Goal: Task Accomplishment & Management: Complete application form

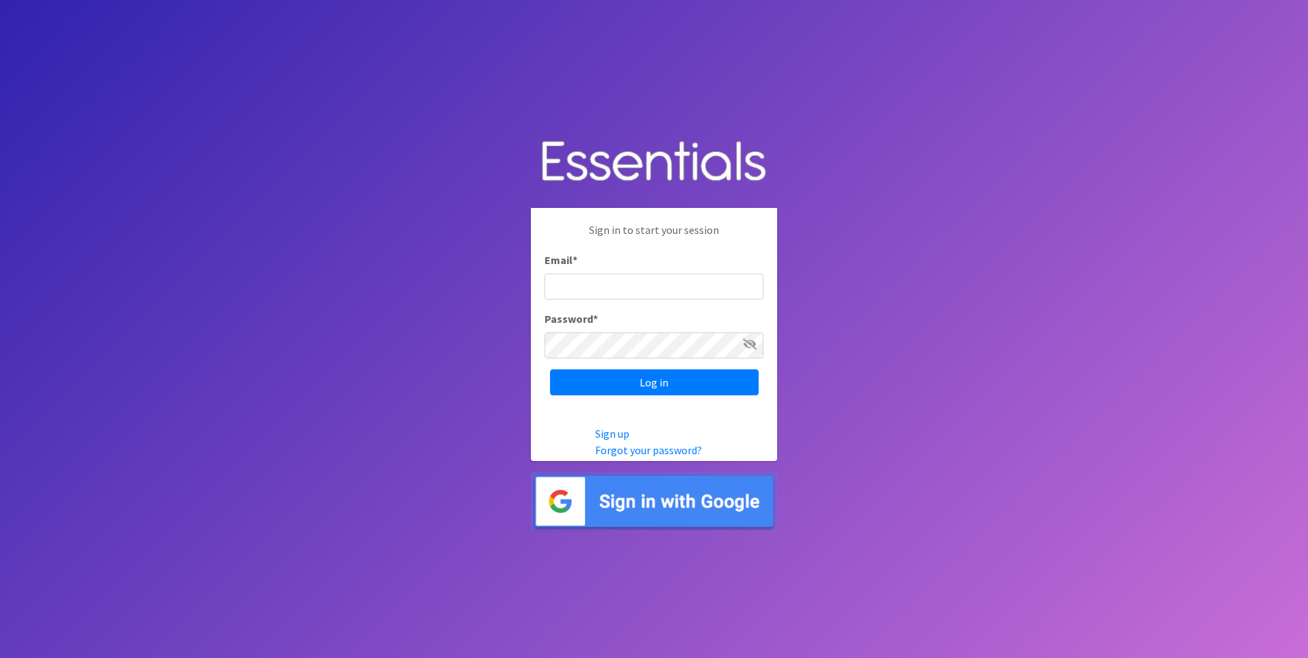
click at [582, 290] on input "Email *" at bounding box center [654, 287] width 219 height 26
type input "[EMAIL_ADDRESS][DOMAIN_NAME]"
click at [550, 369] on input "Log in" at bounding box center [654, 382] width 209 height 26
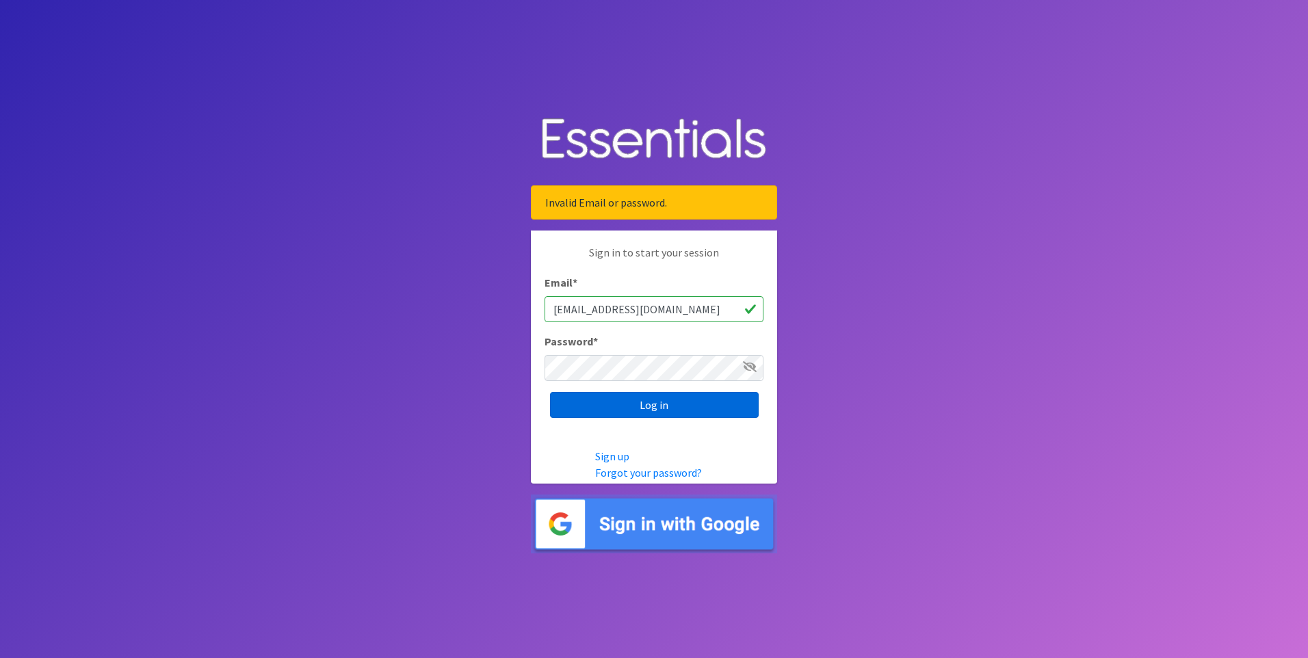
click at [677, 407] on input "Log in" at bounding box center [654, 405] width 209 height 26
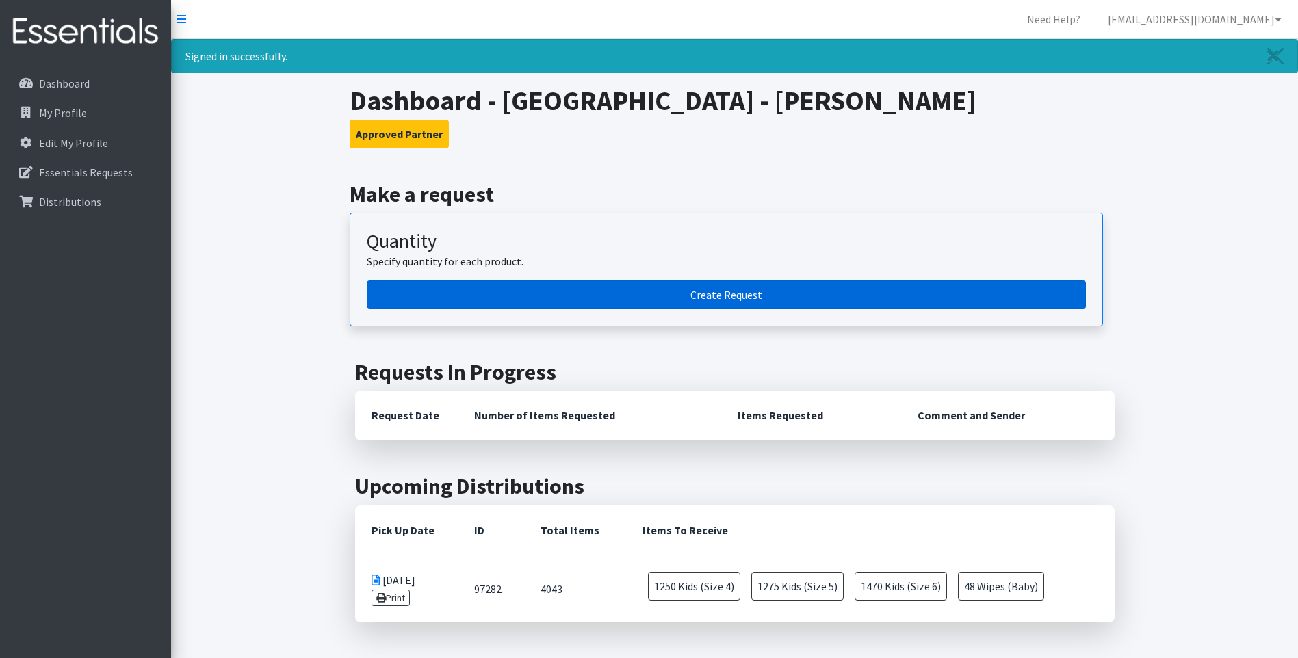
click at [732, 291] on link "Create Request" at bounding box center [726, 295] width 719 height 29
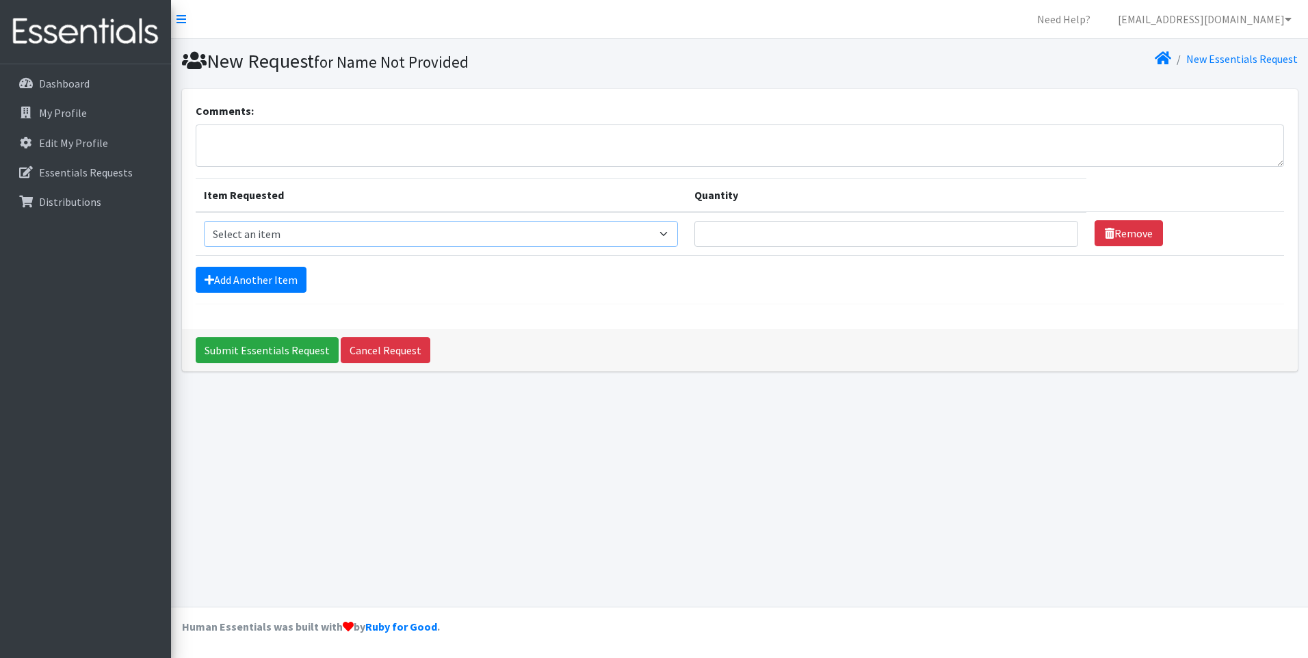
click at [445, 234] on select "Select an item Baby Food Children's Disposable Underwear L/XL Kids (Newborn) Ki…" at bounding box center [441, 234] width 474 height 26
select select "10078"
click at [204, 221] on select "Select an item Baby Food Children's Disposable Underwear L/XL Kids (Newborn) Ki…" at bounding box center [441, 234] width 474 height 26
click at [1058, 229] on input "1" at bounding box center [886, 234] width 384 height 26
click at [1058, 229] on input "2" at bounding box center [886, 234] width 384 height 26
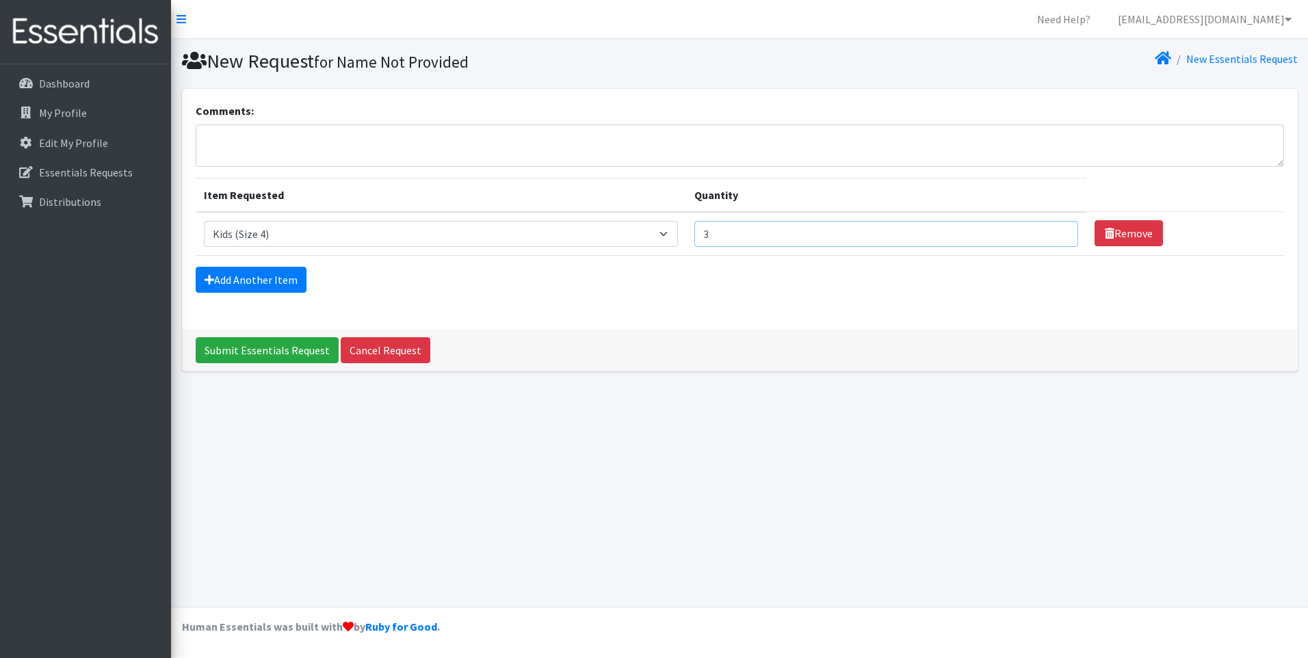
click at [1058, 229] on input "3" at bounding box center [886, 234] width 384 height 26
click at [1058, 229] on input "4" at bounding box center [886, 234] width 384 height 26
click at [1058, 229] on input "5" at bounding box center [886, 234] width 384 height 26
click at [1058, 229] on input "6" at bounding box center [886, 234] width 384 height 26
type input "7"
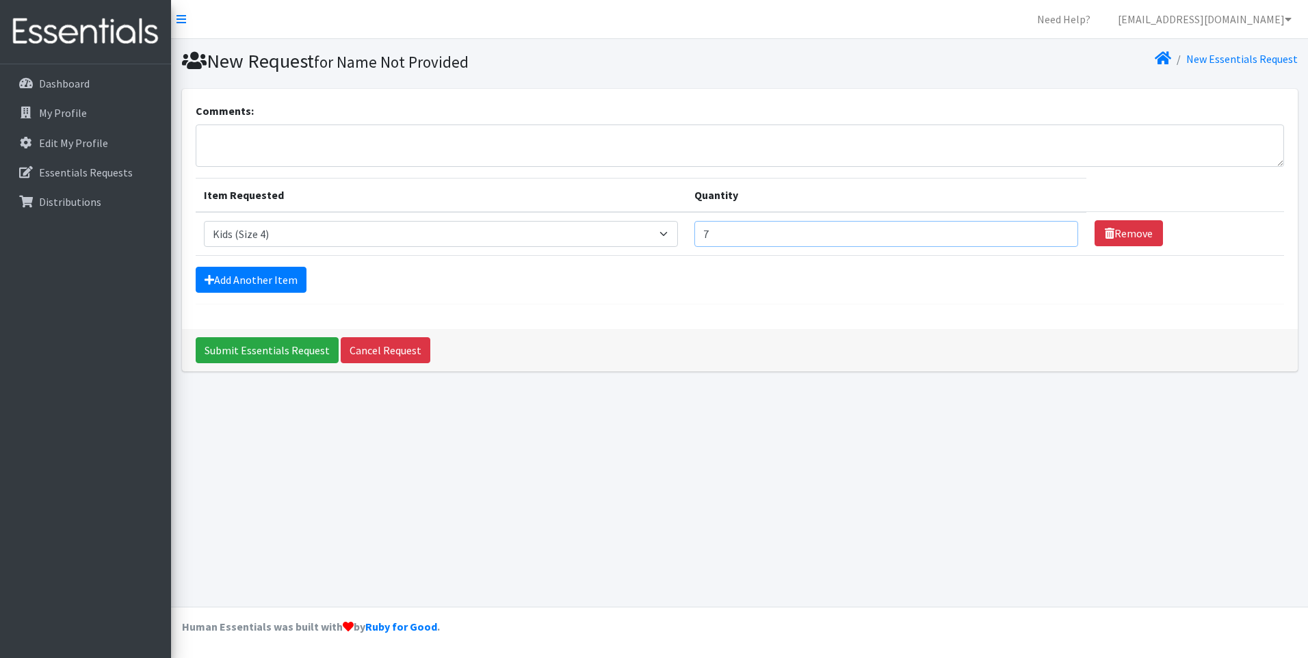
click at [1058, 229] on input "7" at bounding box center [886, 234] width 384 height 26
click at [274, 279] on link "Add Another Item" at bounding box center [251, 280] width 111 height 26
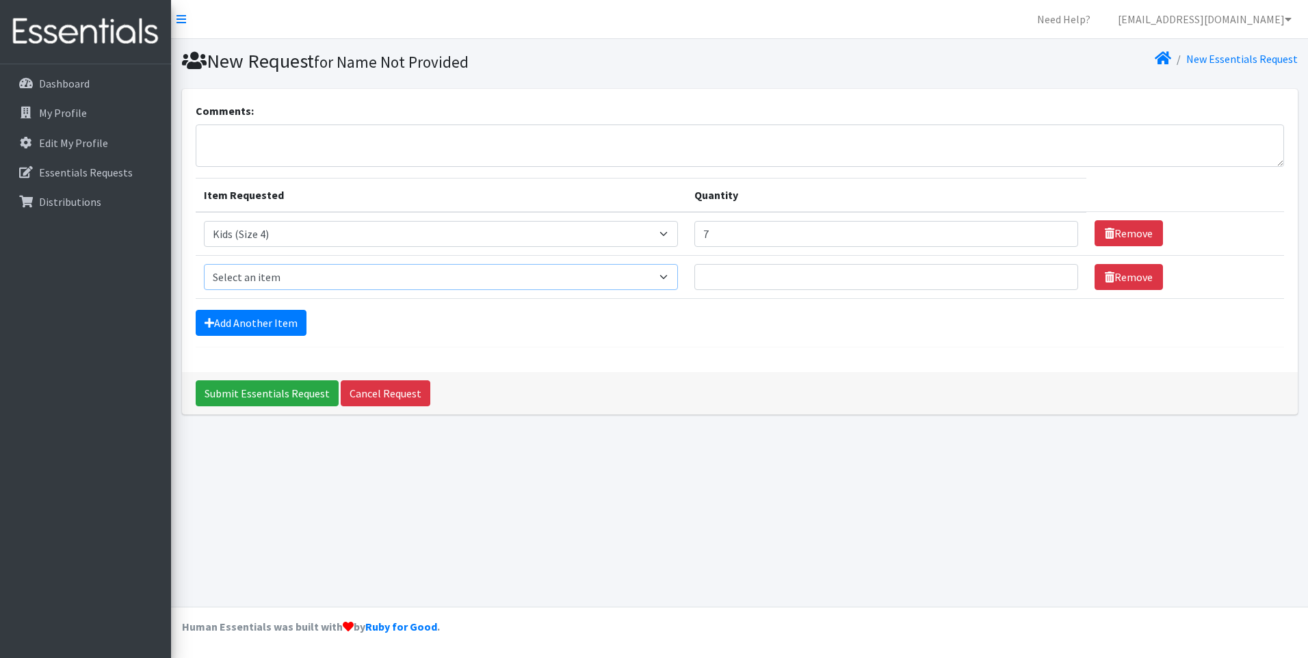
click at [664, 279] on select "Select an item Baby Food Children's Disposable Underwear L/XL Kids (Newborn) Ki…" at bounding box center [441, 277] width 474 height 26
select select "10042"
click at [204, 264] on select "Select an item Baby Food Children's Disposable Underwear L/XL Kids (Newborn) Ki…" at bounding box center [441, 277] width 474 height 26
click at [1056, 272] on input "1" at bounding box center [886, 277] width 384 height 26
click at [1056, 272] on input "2" at bounding box center [886, 277] width 384 height 26
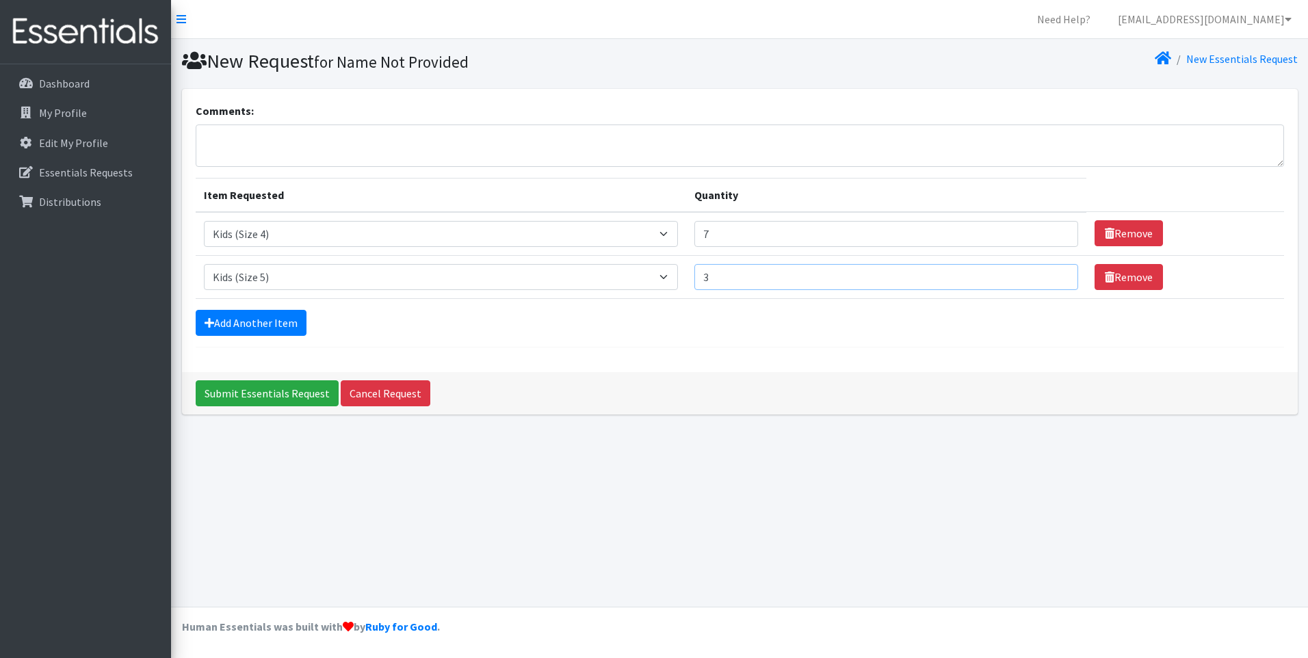
click at [1056, 272] on input "3" at bounding box center [886, 277] width 384 height 26
click at [1056, 272] on input "4" at bounding box center [886, 277] width 384 height 26
type input "5"
click at [1056, 272] on input "5" at bounding box center [886, 277] width 384 height 26
click at [257, 322] on link "Add Another Item" at bounding box center [251, 323] width 111 height 26
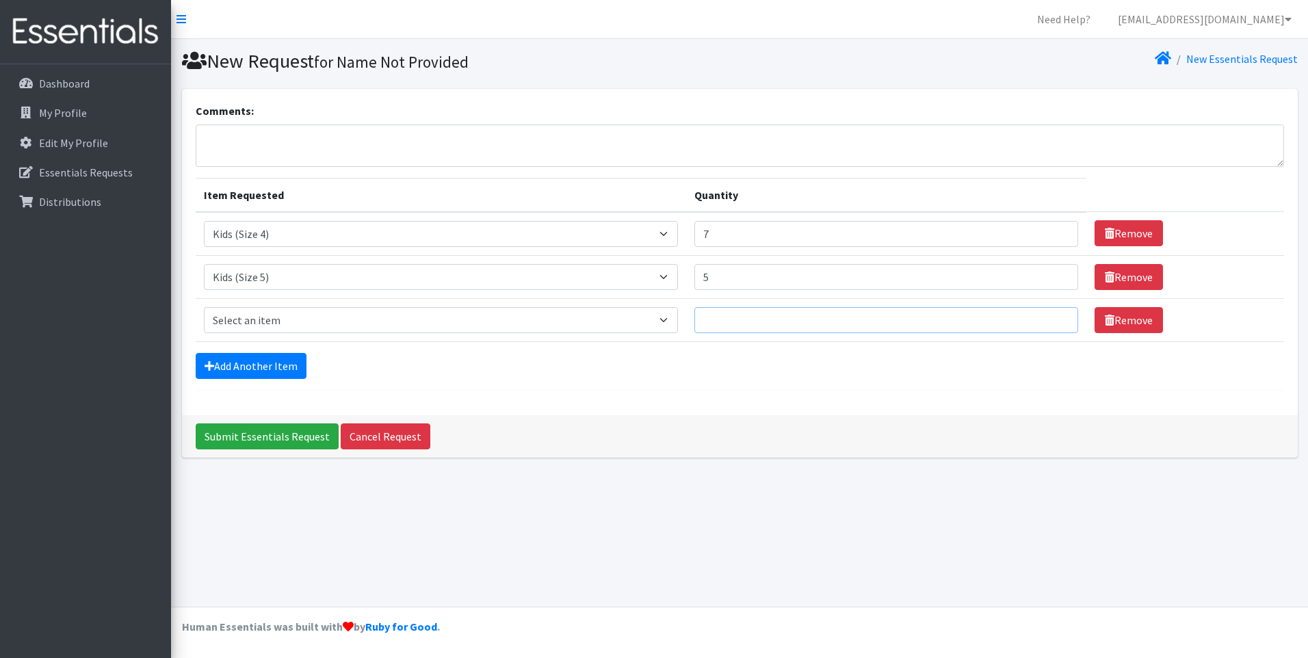
click at [811, 322] on input "Quantity" at bounding box center [886, 320] width 384 height 26
click at [447, 322] on select "Select an item Baby Food Children's Disposable Underwear L/XL Kids (Newborn) Ki…" at bounding box center [441, 320] width 474 height 26
select select "10062"
click at [204, 307] on select "Select an item Baby Food Children's Disposable Underwear L/XL Kids (Newborn) Ki…" at bounding box center [441, 320] width 474 height 26
click at [1058, 315] on input "1" at bounding box center [886, 320] width 384 height 26
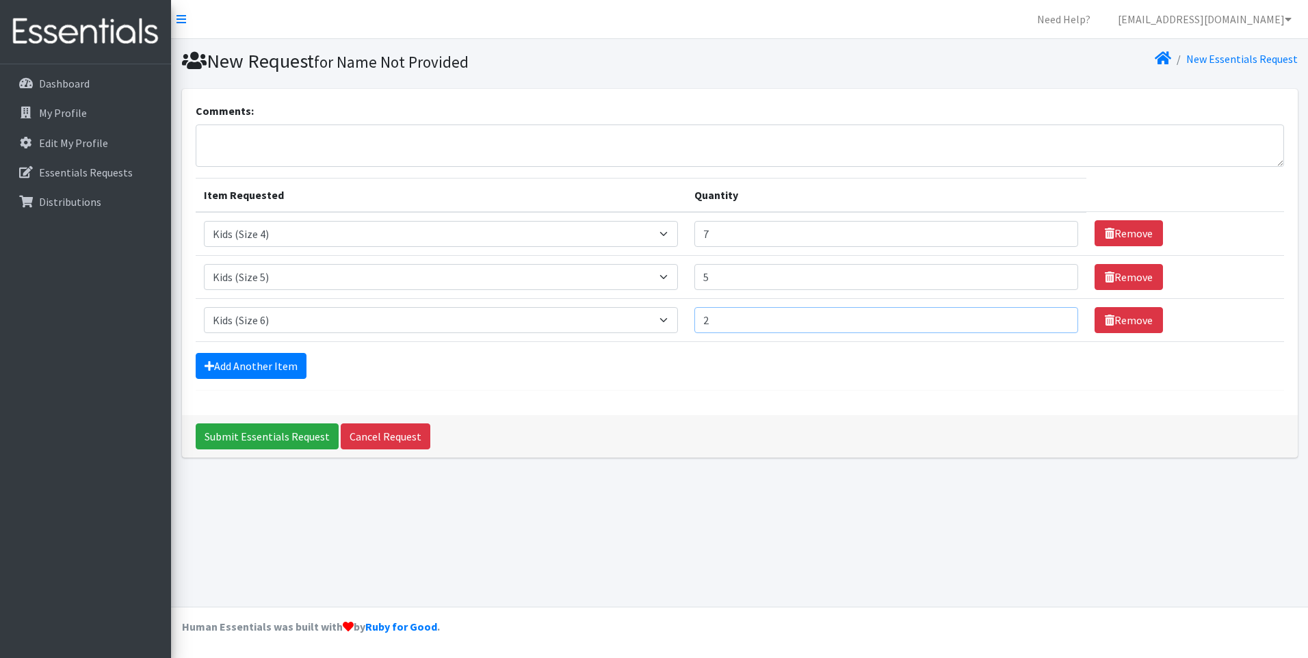
click at [1058, 314] on input "2" at bounding box center [886, 320] width 384 height 26
click at [1058, 314] on input "3" at bounding box center [886, 320] width 384 height 26
click at [1058, 314] on input "4" at bounding box center [886, 320] width 384 height 26
click at [1056, 313] on input "5" at bounding box center [886, 320] width 384 height 26
click at [1054, 312] on input "5" at bounding box center [886, 320] width 384 height 26
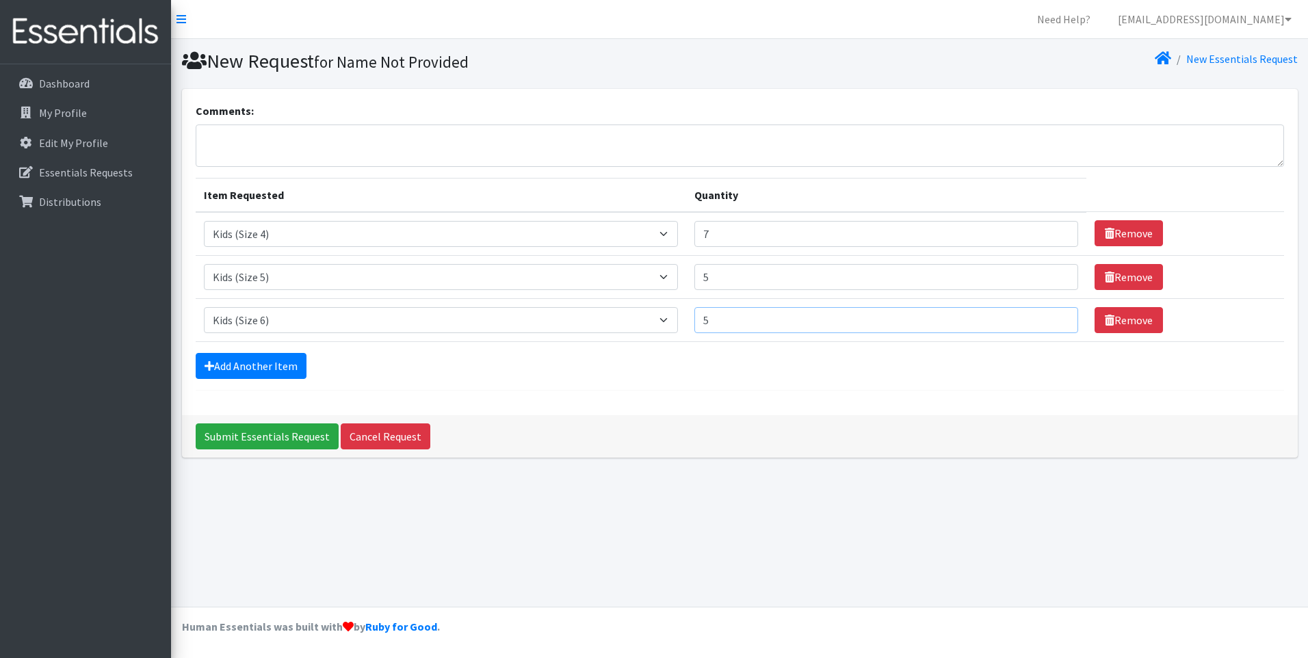
click at [1054, 312] on input "5" at bounding box center [886, 320] width 384 height 26
click at [1060, 315] on input "6" at bounding box center [886, 320] width 384 height 26
type input "7"
click at [1059, 315] on input "7" at bounding box center [886, 320] width 384 height 26
type input "6"
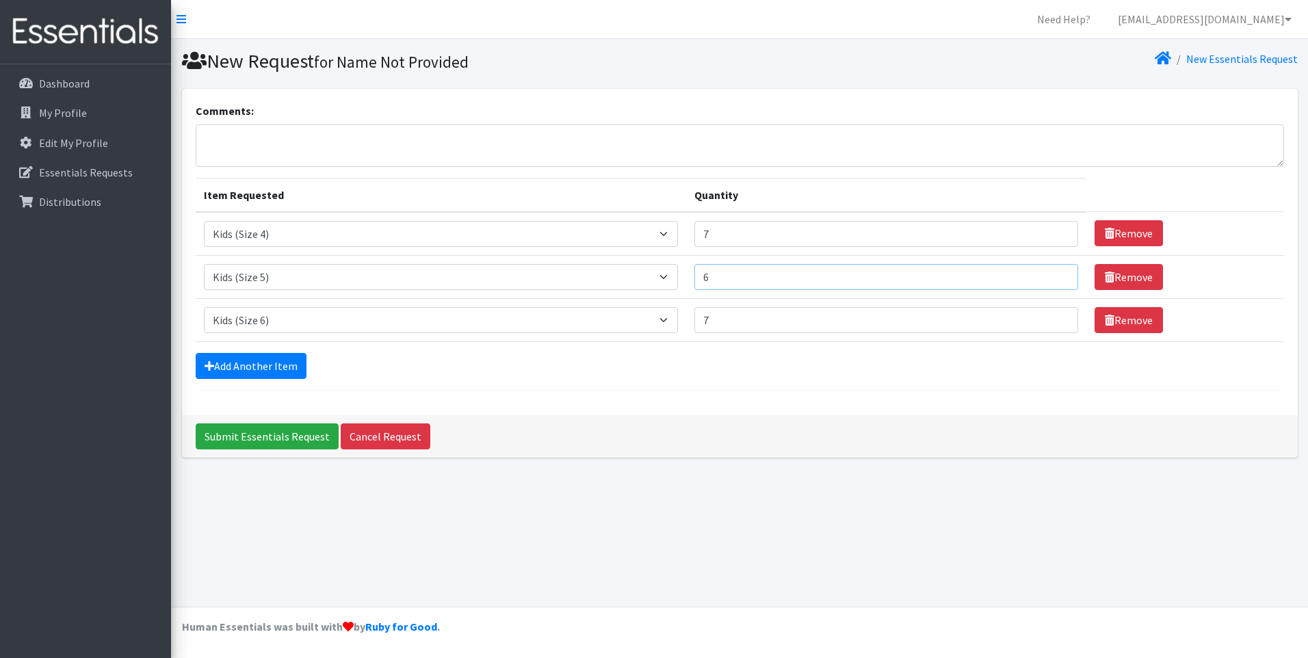
click at [1057, 272] on input "6" at bounding box center [886, 277] width 384 height 26
click at [274, 365] on link "Add Another Item" at bounding box center [251, 366] width 111 height 26
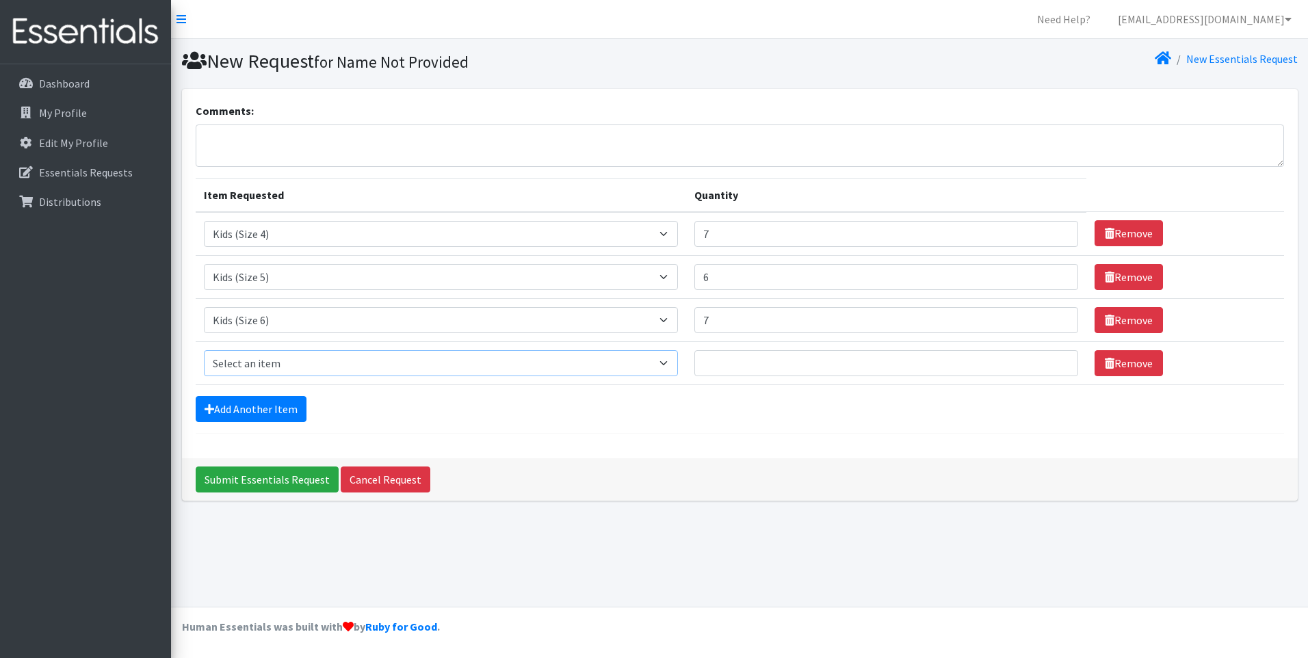
click at [663, 370] on select "Select an item Baby Food Children's Disposable Underwear L/XL Kids (Newborn) Ki…" at bounding box center [441, 363] width 474 height 26
select select "13780"
click at [204, 350] on select "Select an item Baby Food Children's Disposable Underwear L/XL Kids (Newborn) Ki…" at bounding box center [441, 363] width 474 height 26
click at [870, 361] on input "Quantity" at bounding box center [886, 363] width 384 height 26
click at [1056, 359] on input "1" at bounding box center [886, 363] width 384 height 26
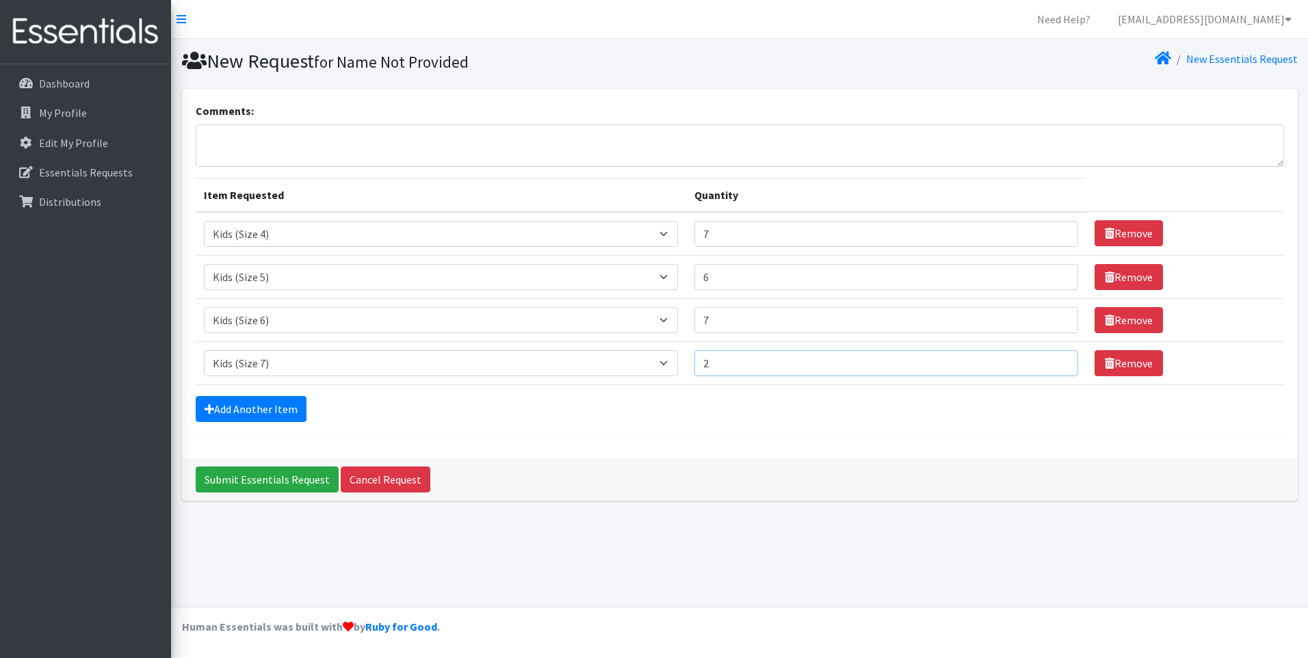
click at [1056, 359] on input "2" at bounding box center [886, 363] width 384 height 26
click at [1056, 359] on input "3" at bounding box center [886, 363] width 384 height 26
type input "4"
click at [1056, 359] on input "4" at bounding box center [886, 363] width 384 height 26
click at [273, 406] on link "Add Another Item" at bounding box center [251, 409] width 111 height 26
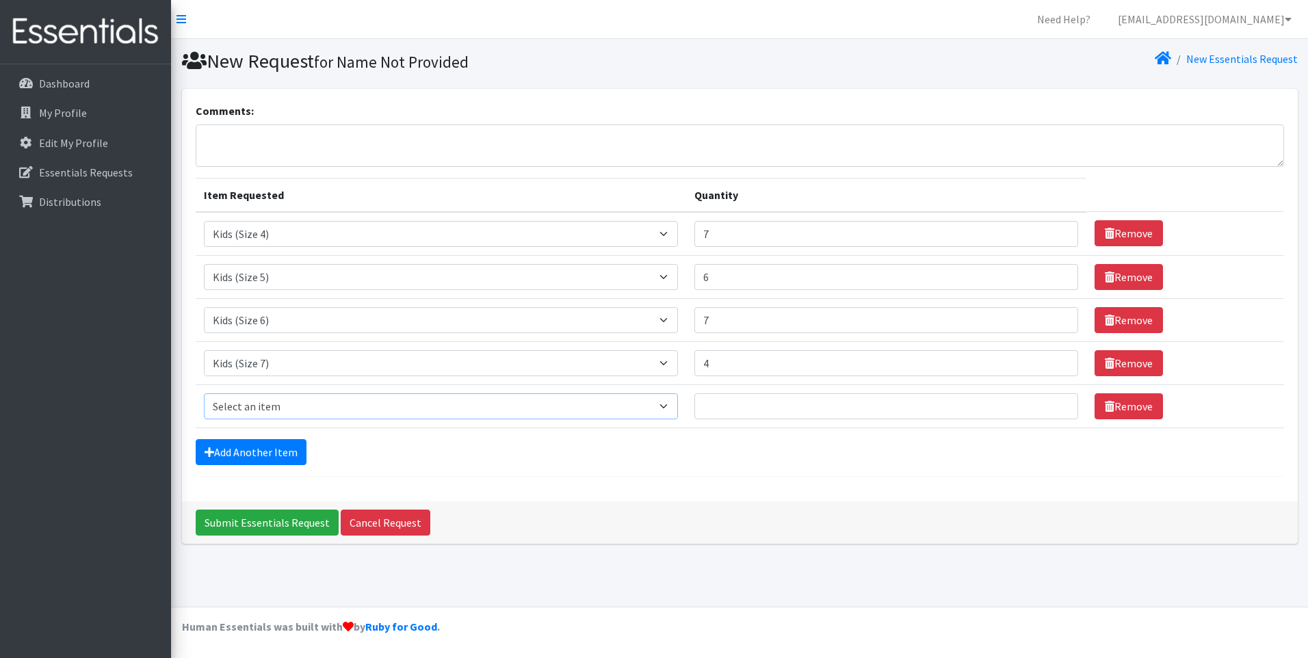
click at [549, 408] on select "Select an item Baby Food Children's Disposable Underwear L/XL Kids (Newborn) Ki…" at bounding box center [441, 406] width 474 height 26
select select "10041"
click at [204, 393] on select "Select an item Baby Food Children's Disposable Underwear L/XL Kids (Newborn) Ki…" at bounding box center [441, 406] width 474 height 26
click at [1060, 404] on input "1" at bounding box center [886, 406] width 384 height 26
click at [1056, 402] on input "2" at bounding box center [886, 406] width 384 height 26
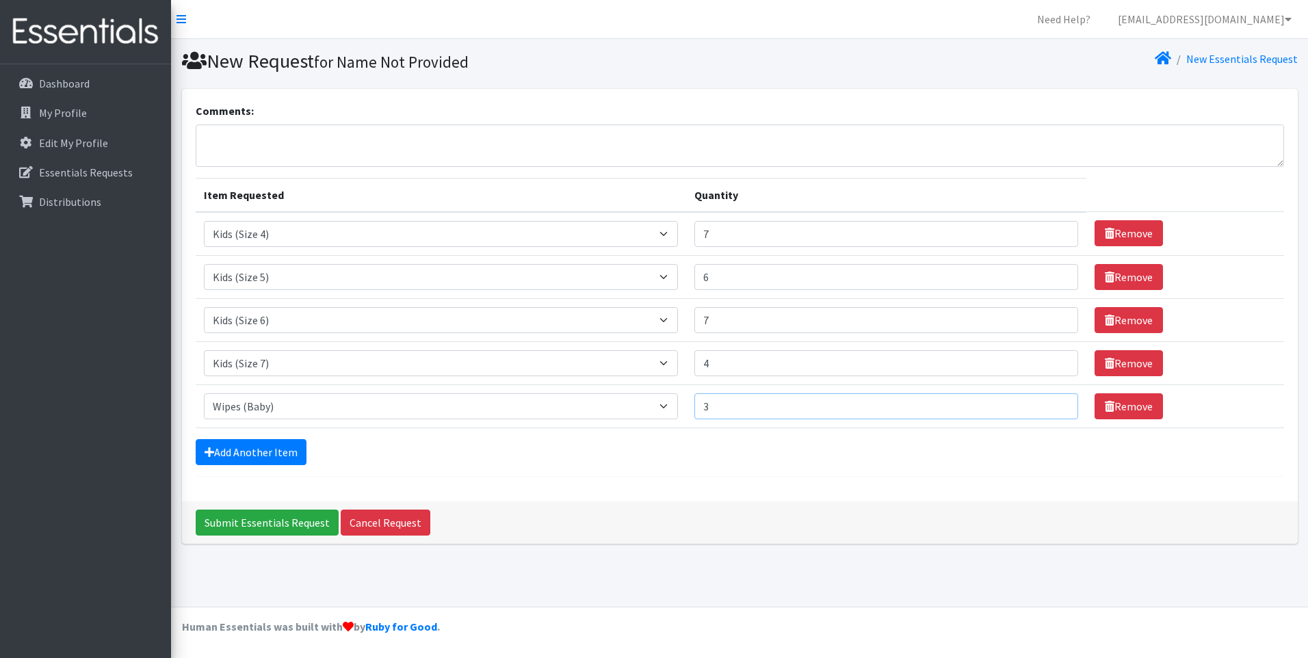
click at [1055, 402] on input "3" at bounding box center [886, 406] width 384 height 26
click at [1055, 402] on input "4" at bounding box center [886, 406] width 384 height 26
type input "5"
click at [1055, 402] on input "5" at bounding box center [886, 406] width 384 height 26
click at [261, 449] on link "Add Another Item" at bounding box center [251, 452] width 111 height 26
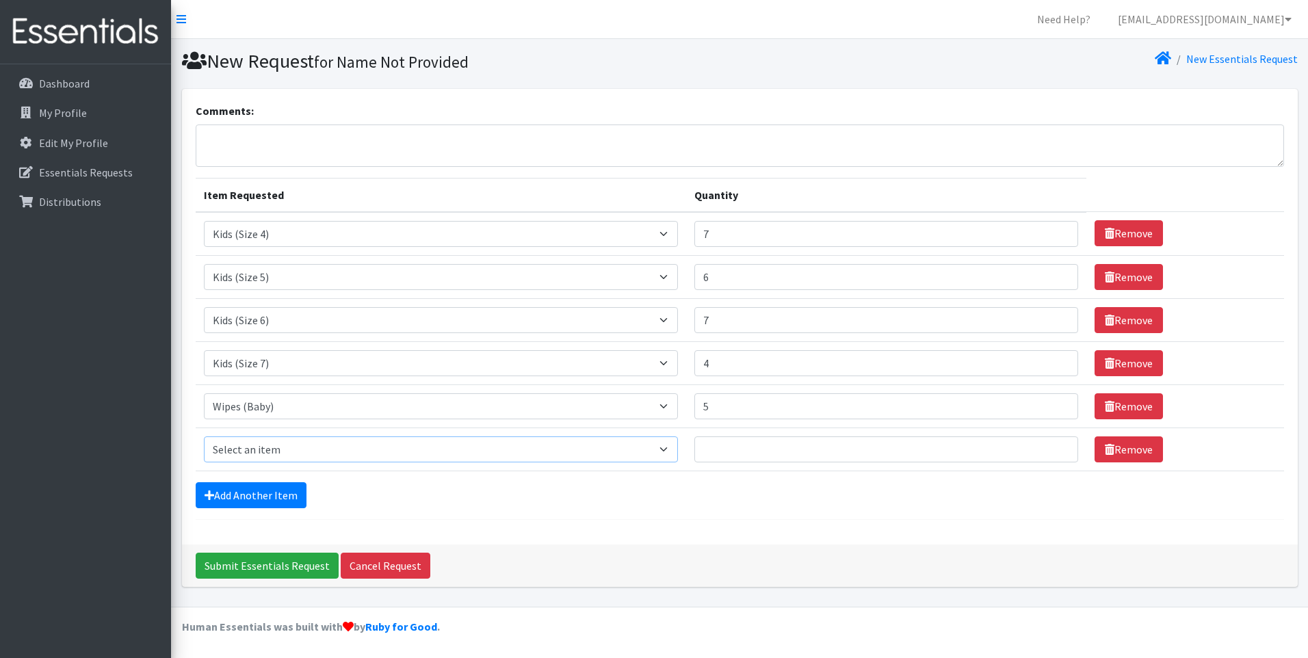
click at [664, 450] on select "Select an item Baby Food Children's Disposable Underwear L/XL Kids (Newborn) Ki…" at bounding box center [441, 449] width 474 height 26
select select "10040"
click at [204, 436] on select "Select an item Baby Food Children's Disposable Underwear L/XL Kids (Newborn) Ki…" at bounding box center [441, 449] width 474 height 26
click at [826, 449] on input "Quantity" at bounding box center [886, 449] width 384 height 26
click at [1058, 444] on input "1" at bounding box center [886, 449] width 384 height 26
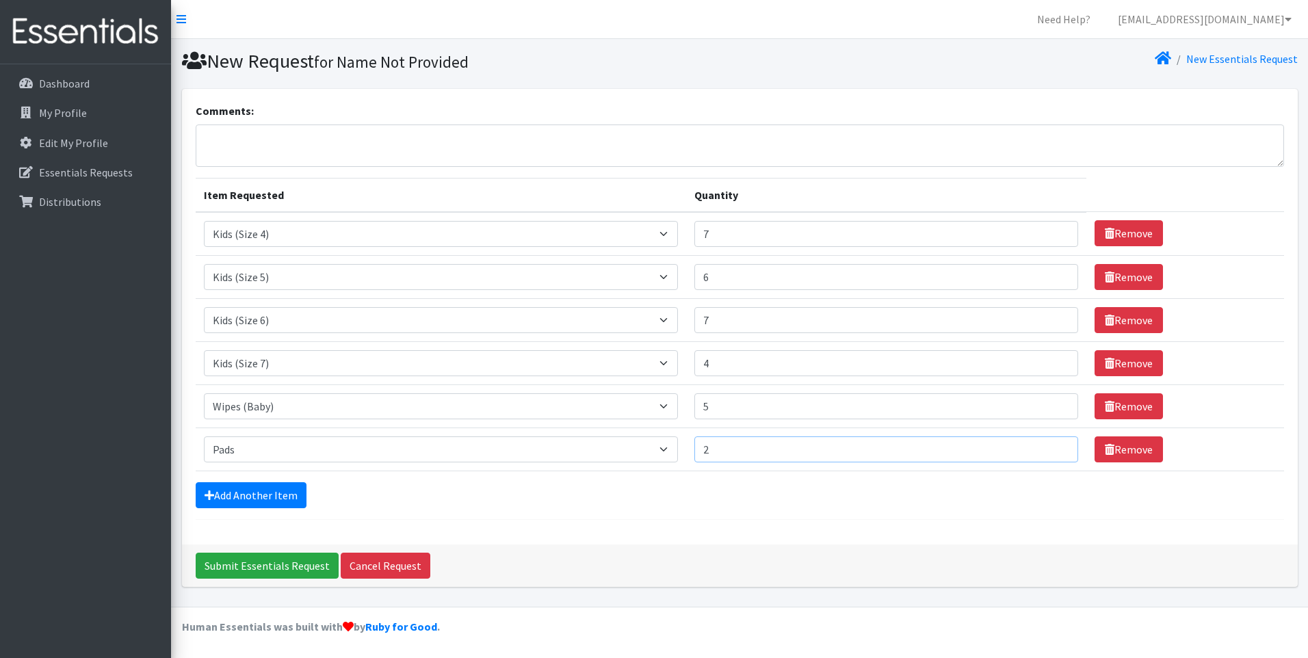
click at [1058, 444] on input "2" at bounding box center [886, 449] width 384 height 26
click at [1058, 444] on input "3" at bounding box center [886, 449] width 384 height 26
type input "4"
click at [1058, 444] on input "4" at bounding box center [886, 449] width 384 height 26
click at [268, 565] on input "Submit Essentials Request" at bounding box center [267, 566] width 143 height 26
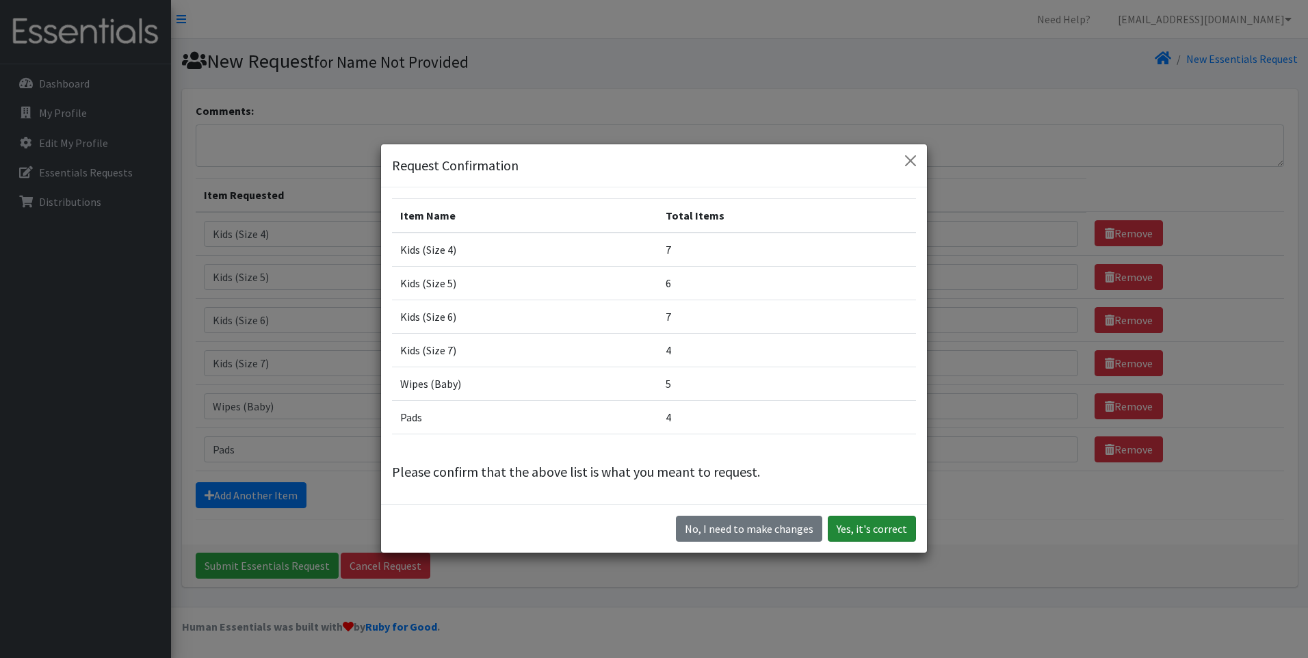
click at [863, 530] on button "Yes, it's correct" at bounding box center [872, 529] width 88 height 26
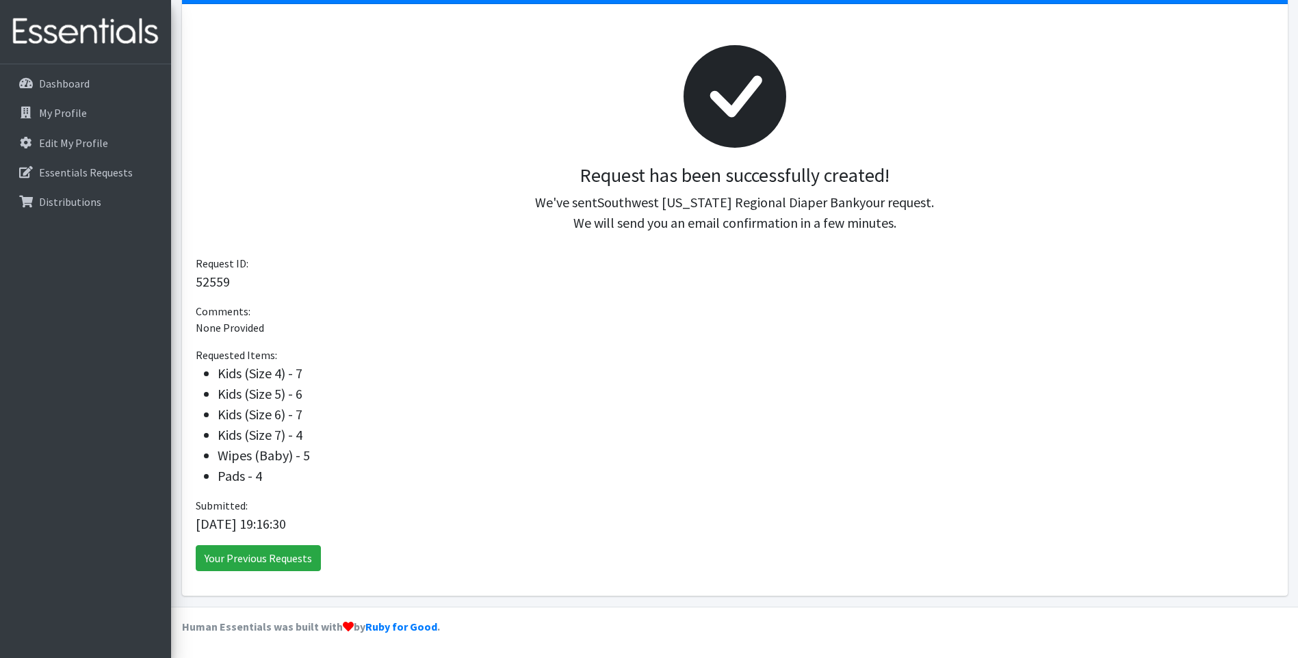
scroll to position [73, 0]
